Goal: Task Accomplishment & Management: Manage account settings

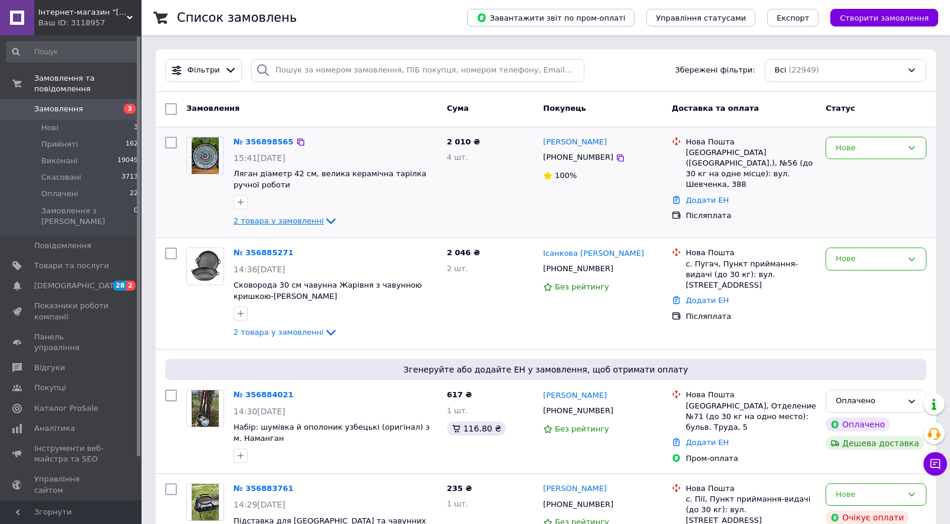
click at [279, 223] on span "2 товара у замовленні" at bounding box center [278, 220] width 90 height 9
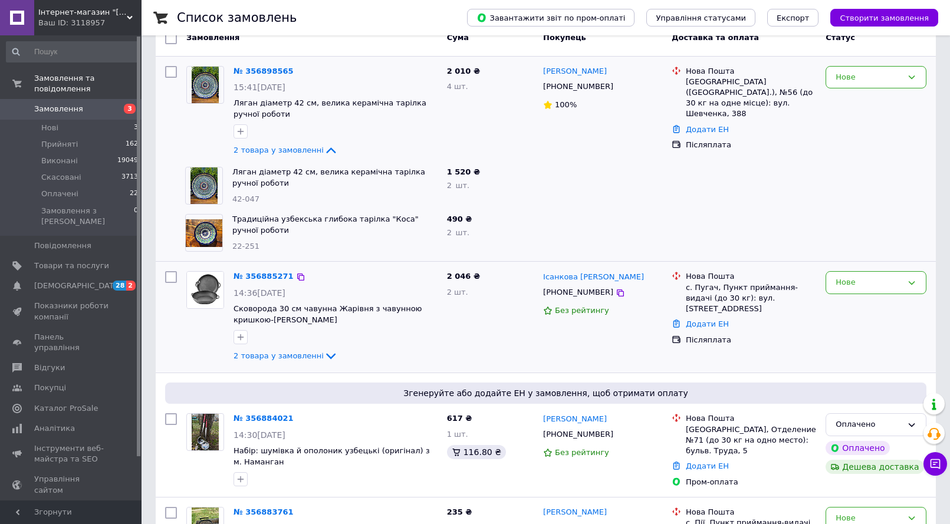
scroll to position [98, 0]
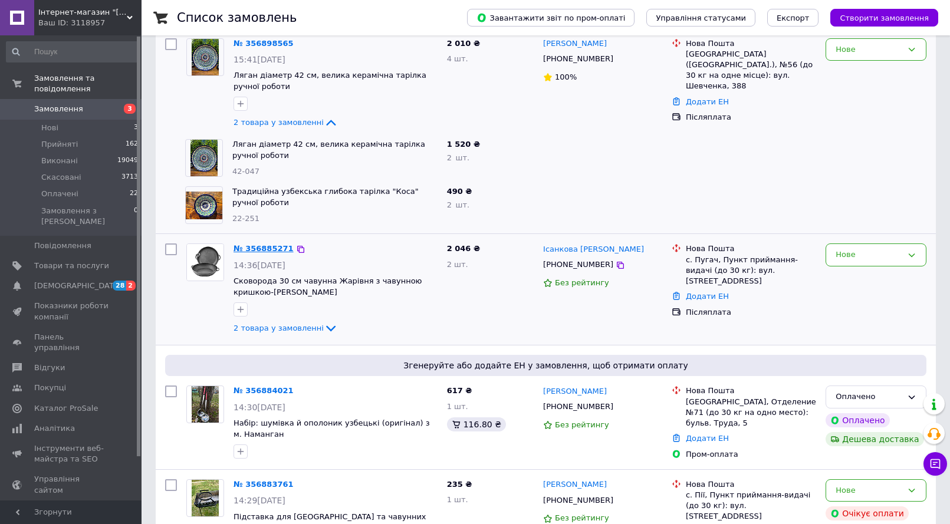
click at [271, 250] on link "№ 356885271" at bounding box center [263, 248] width 60 height 9
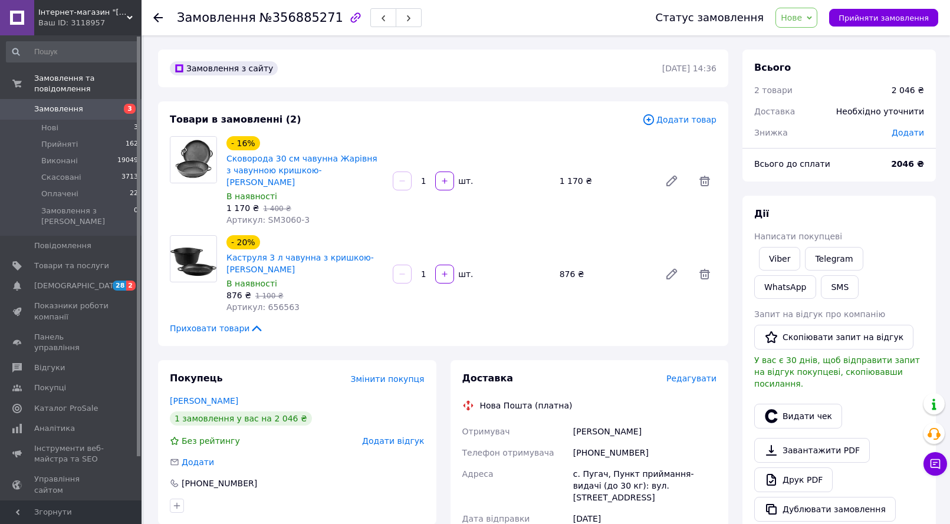
click at [603, 442] on div "+380661073756" at bounding box center [645, 452] width 148 height 21
click at [608, 442] on div "+380661073756" at bounding box center [645, 452] width 148 height 21
copy div "380661073756"
click at [101, 281] on span "[DEMOGRAPHIC_DATA]" at bounding box center [71, 286] width 75 height 11
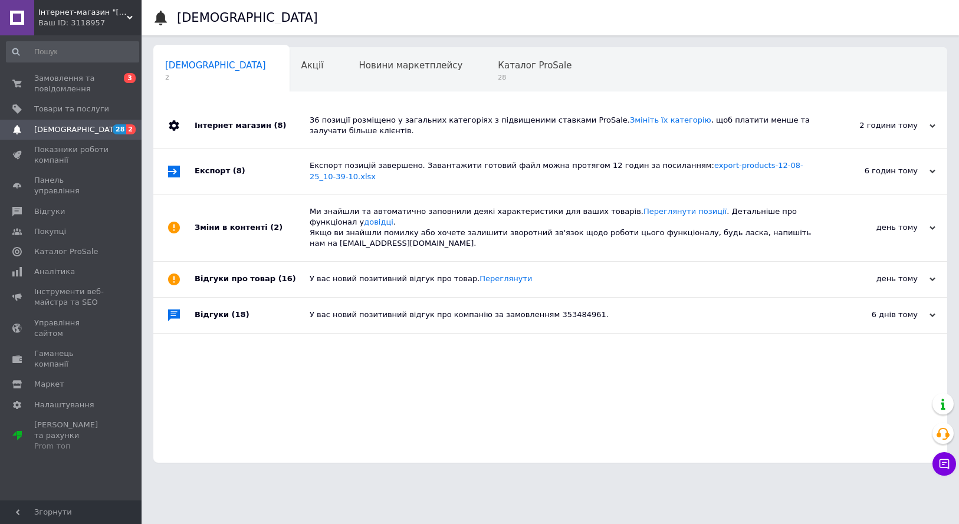
click at [102, 21] on div "Ваш ID: 3118957" at bounding box center [89, 23] width 103 height 11
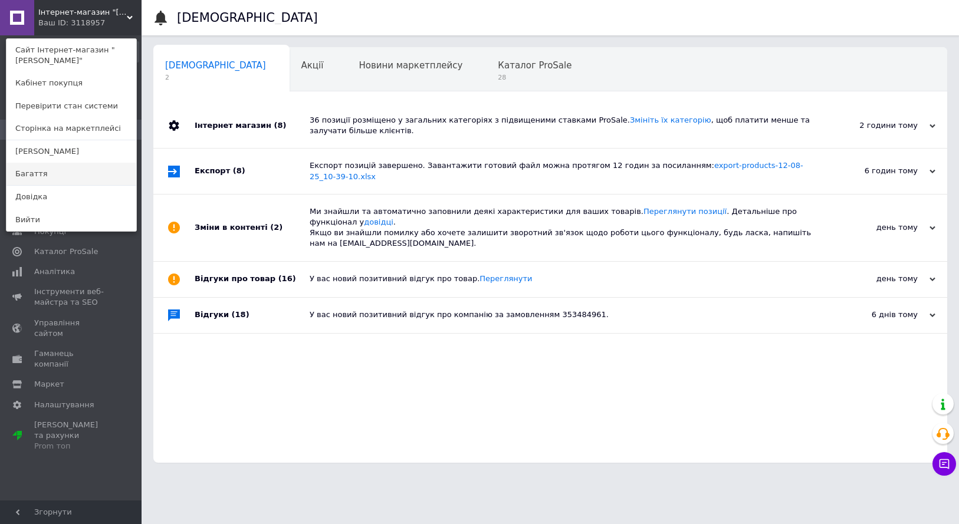
click at [38, 172] on link "Багаття" at bounding box center [71, 174] width 130 height 22
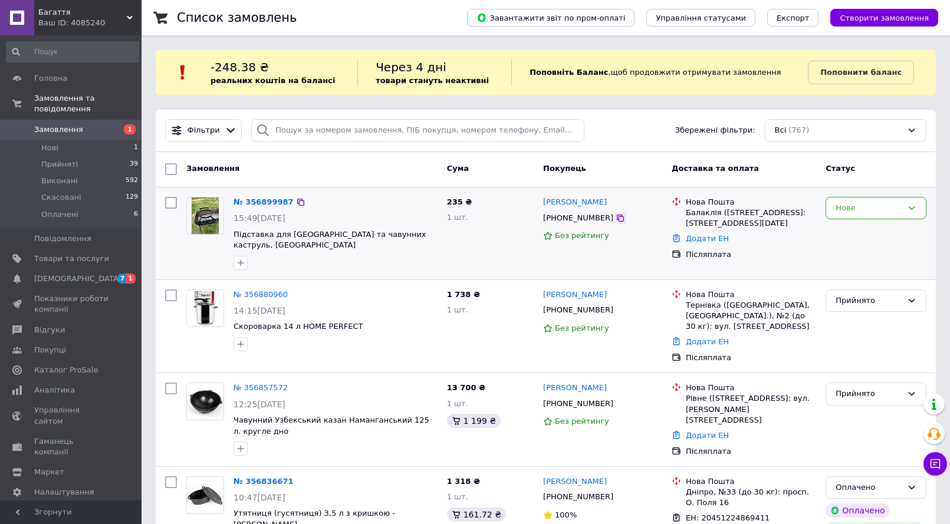
click at [615, 216] on icon at bounding box center [619, 217] width 9 height 9
click at [88, 274] on span "[DEMOGRAPHIC_DATA]" at bounding box center [71, 279] width 75 height 11
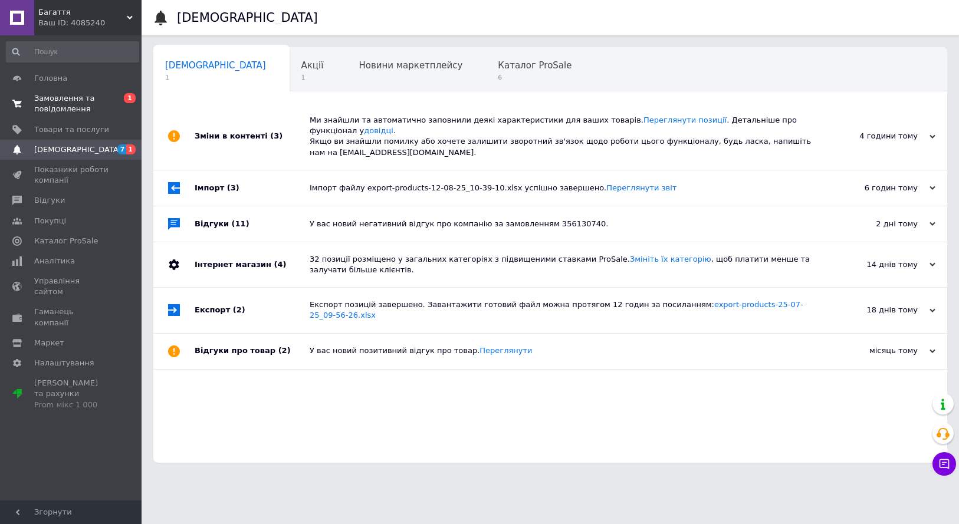
click at [61, 103] on span "Замовлення та повідомлення" at bounding box center [71, 103] width 75 height 21
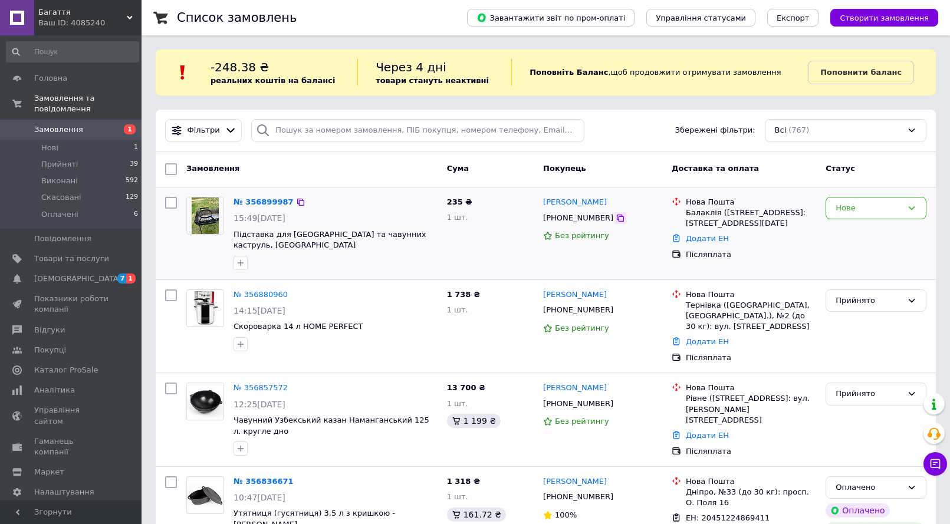
click at [617, 221] on icon at bounding box center [620, 218] width 7 height 7
click at [615, 221] on icon at bounding box center [619, 217] width 9 height 9
copy link "[PERSON_NAME]"
drag, startPoint x: 586, startPoint y: 200, endPoint x: 544, endPoint y: 200, distance: 42.4
click at [544, 200] on div "[PERSON_NAME]" at bounding box center [575, 203] width 66 height 14
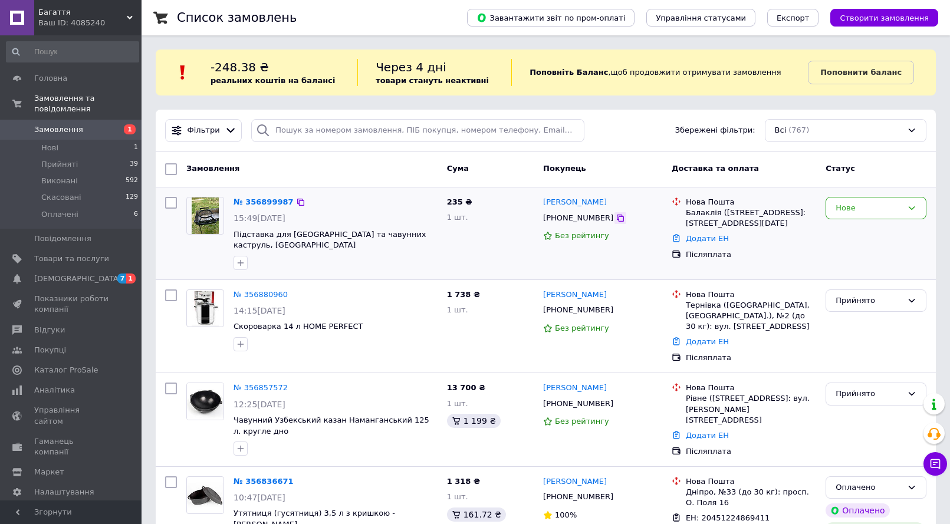
click at [617, 217] on icon at bounding box center [620, 218] width 7 height 7
click at [426, 233] on span "Підставка для [GEOGRAPHIC_DATA] та чавунних каструль, [GEOGRAPHIC_DATA]" at bounding box center [335, 240] width 204 height 22
copy link "[PERSON_NAME]"
drag, startPoint x: 583, startPoint y: 203, endPoint x: 525, endPoint y: 215, distance: 59.7
click at [541, 203] on div "[PERSON_NAME] [PHONE_NUMBER] Без рейтингу" at bounding box center [602, 233] width 129 height 83
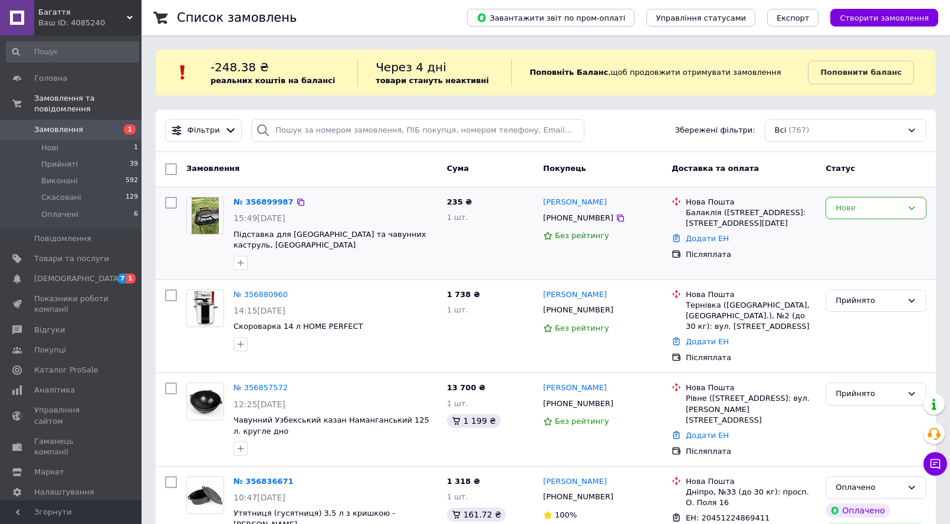
click at [709, 209] on div "Балаклія ([STREET_ADDRESS]: [STREET_ADDRESS][DATE]" at bounding box center [751, 218] width 130 height 21
copy div "Балаклія"
copy span "чебурашка"
drag, startPoint x: 434, startPoint y: 235, endPoint x: 389, endPoint y: 235, distance: 46.0
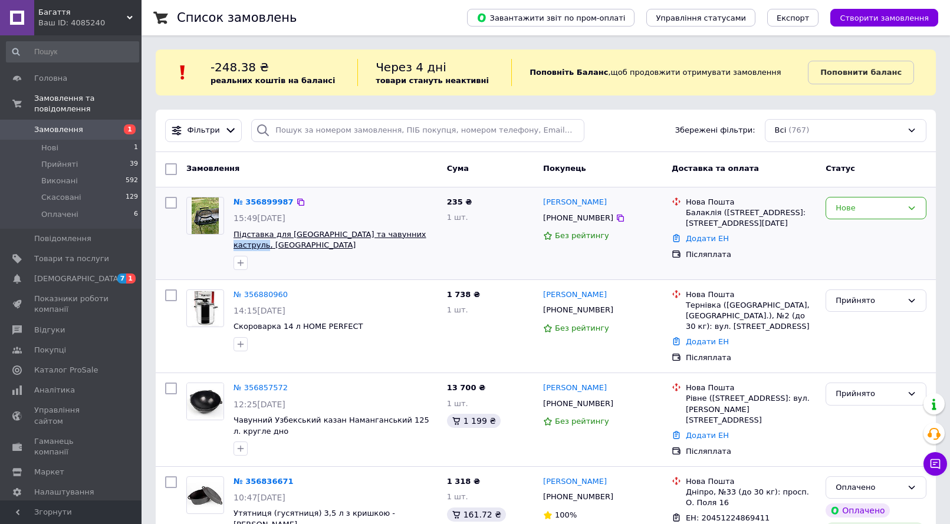
click at [389, 235] on span "Підставка для [GEOGRAPHIC_DATA] та чавунних каструль, [GEOGRAPHIC_DATA]" at bounding box center [335, 240] width 204 height 22
click at [103, 9] on span "Багаття" at bounding box center [82, 12] width 88 height 11
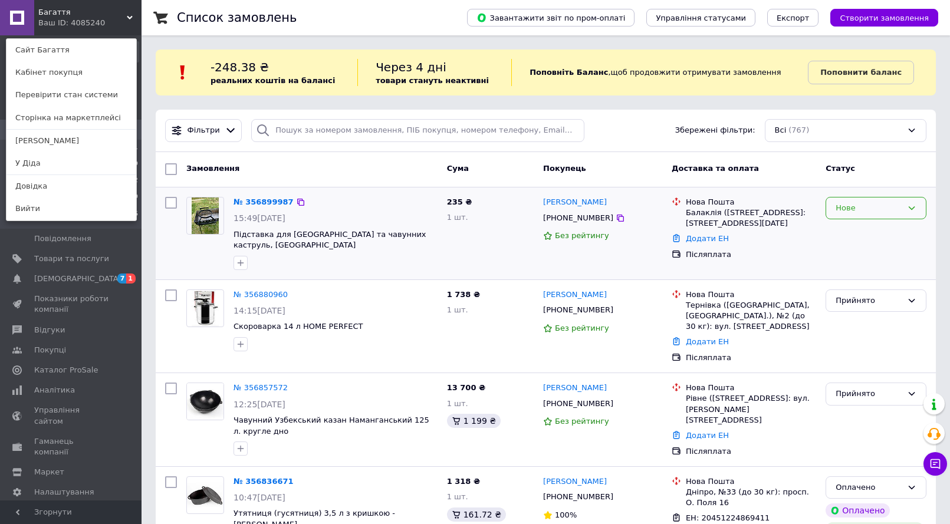
click at [872, 213] on div "Нове" at bounding box center [868, 208] width 67 height 12
click at [869, 235] on li "Прийнято" at bounding box center [876, 233] width 100 height 22
click at [32, 162] on link "У Діда" at bounding box center [71, 163] width 130 height 22
